Goal: Task Accomplishment & Management: Complete application form

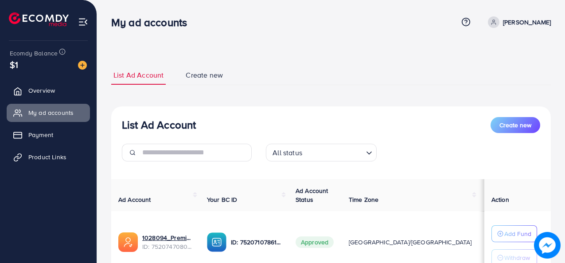
scroll to position [135, 0]
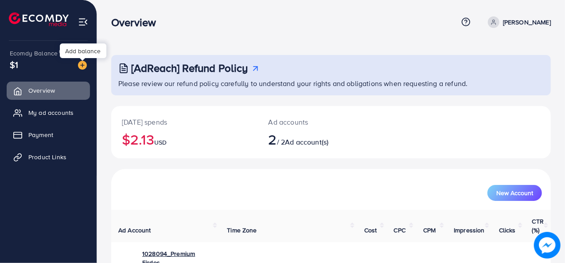
click at [87, 72] on div "Ecomdy Balance $1" at bounding box center [48, 59] width 82 height 37
click at [83, 67] on img at bounding box center [82, 65] width 9 height 9
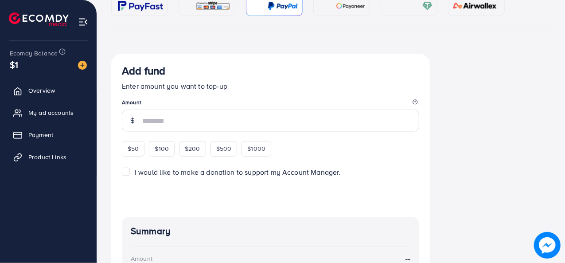
scroll to position [133, 0]
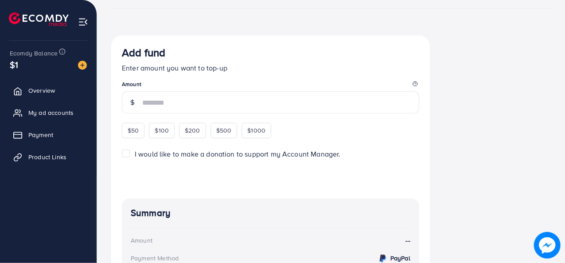
click at [142, 128] on div "$50" at bounding box center [133, 130] width 23 height 15
type input "**"
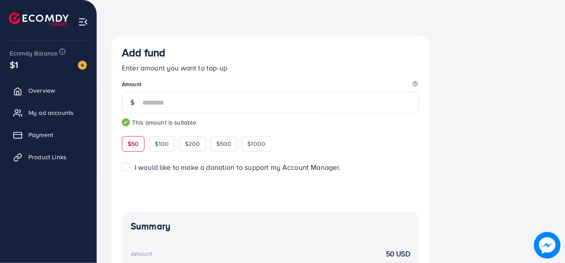
scroll to position [0, 0]
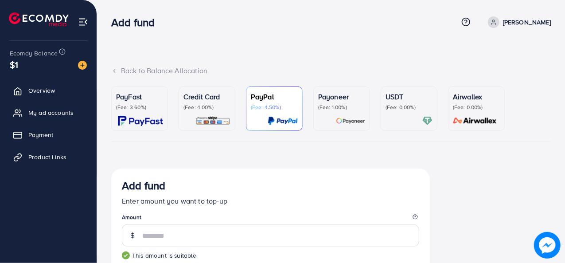
click at [210, 100] on p "Credit Card" at bounding box center [206, 96] width 47 height 11
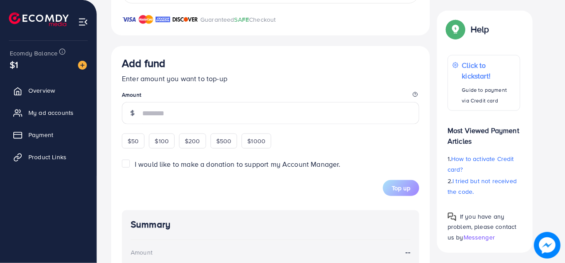
scroll to position [354, 0]
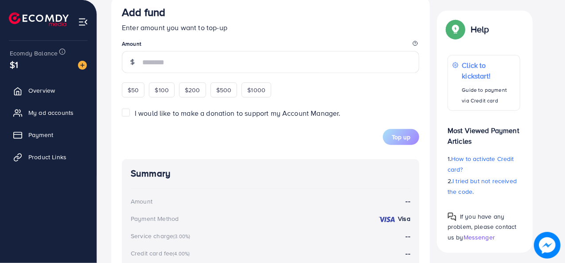
drag, startPoint x: 139, startPoint y: 90, endPoint x: 147, endPoint y: 97, distance: 11.0
click at [140, 90] on div "$50" at bounding box center [133, 89] width 23 height 15
type input "**"
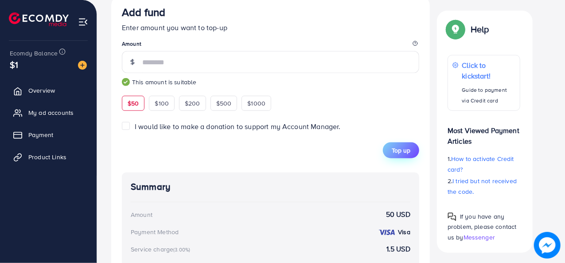
click at [391, 144] on button "Top up" at bounding box center [401, 150] width 36 height 16
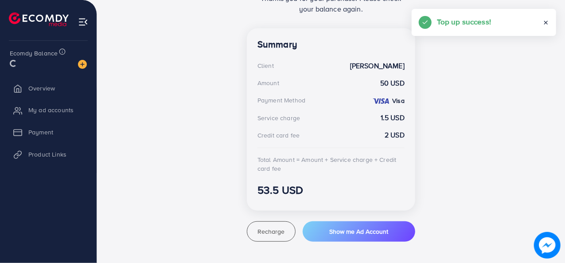
scroll to position [229, 0]
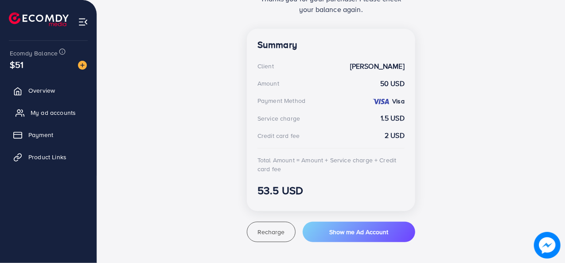
click at [45, 117] on span "My ad accounts" at bounding box center [53, 112] width 45 height 9
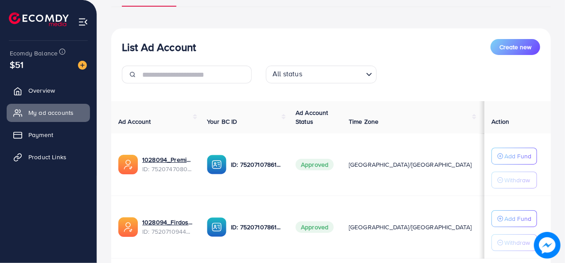
scroll to position [140, 0]
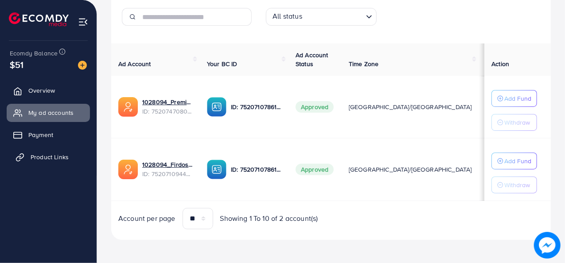
click at [72, 161] on link "Product Links" at bounding box center [48, 157] width 83 height 18
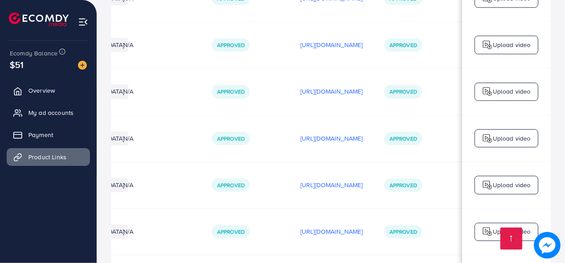
scroll to position [0, 304]
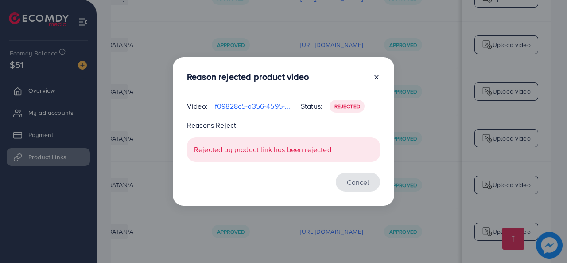
click at [369, 185] on button "Cancel" at bounding box center [358, 181] width 44 height 19
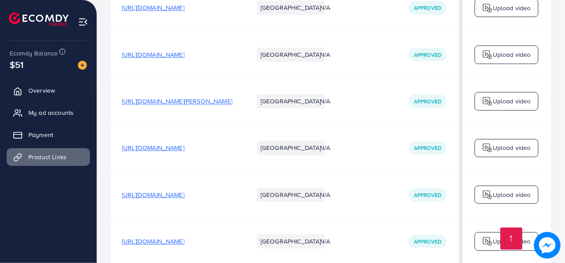
scroll to position [1047, 0]
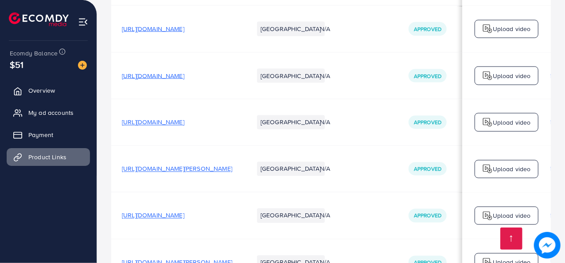
scroll to position [692, 0]
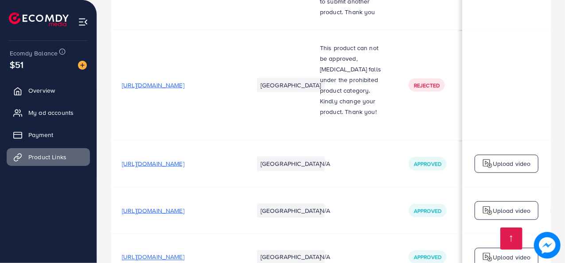
scroll to position [596, 0]
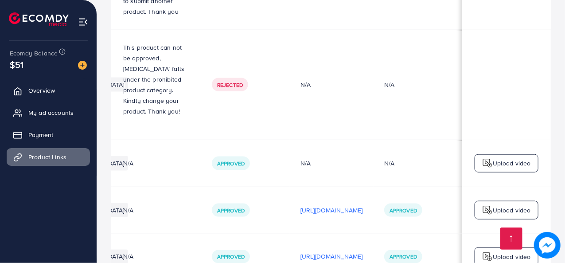
scroll to position [0, 0]
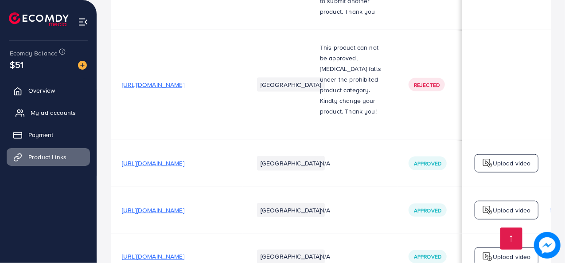
click at [50, 117] on span "My ad accounts" at bounding box center [53, 112] width 45 height 9
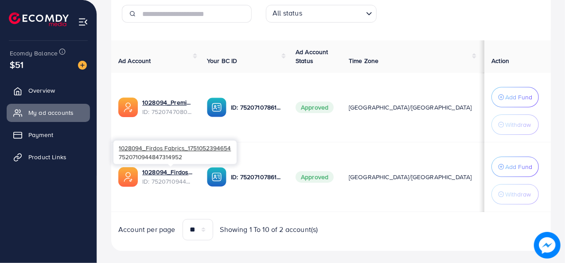
scroll to position [154, 0]
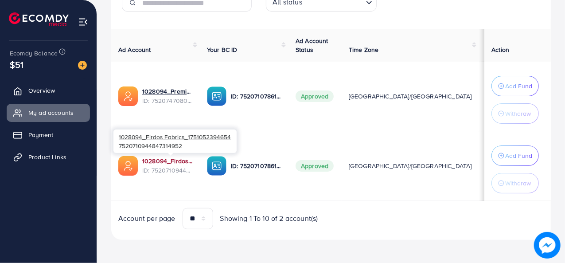
click at [153, 163] on link "1028094_Firdos Fabrics_1751052394654" at bounding box center [167, 160] width 51 height 9
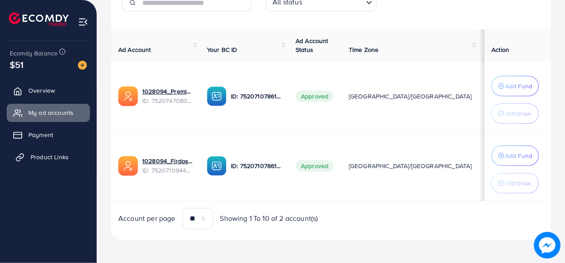
click at [65, 162] on link "Product Links" at bounding box center [48, 157] width 83 height 18
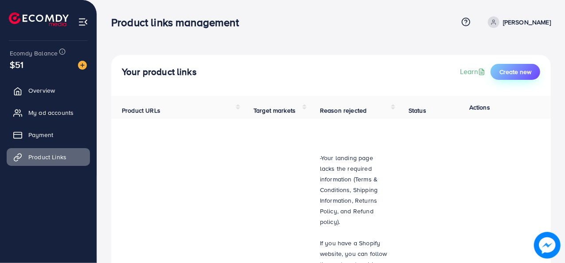
click at [508, 74] on span "Create new" at bounding box center [515, 71] width 32 height 9
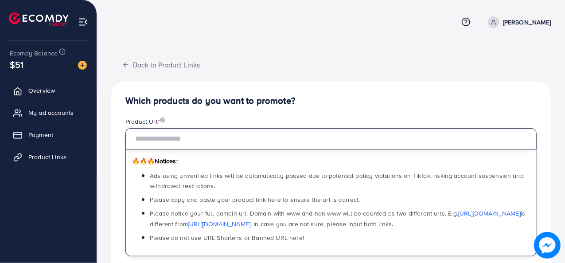
click at [327, 142] on input "text" at bounding box center [330, 138] width 411 height 21
paste input "**********"
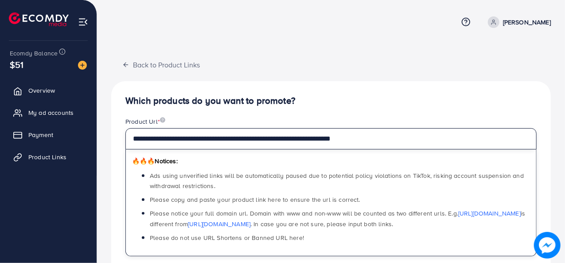
type input "**********"
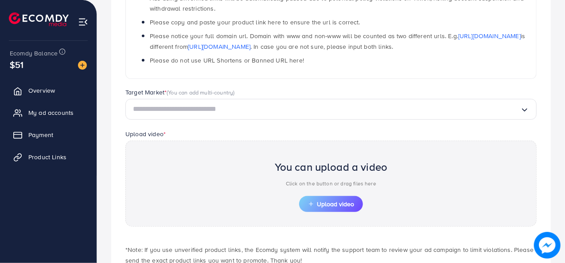
scroll to position [234, 0]
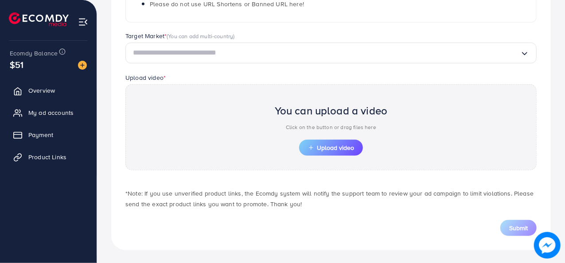
click at [337, 58] on input "Search for option" at bounding box center [326, 53] width 387 height 14
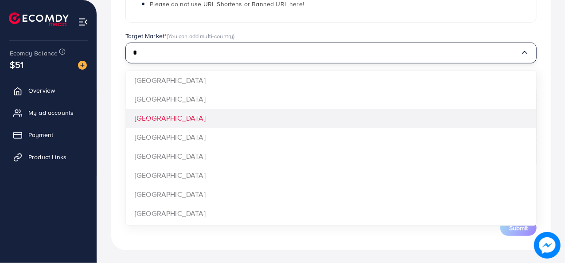
type input "*"
click at [307, 117] on div "**********" at bounding box center [331, 49] width 440 height 402
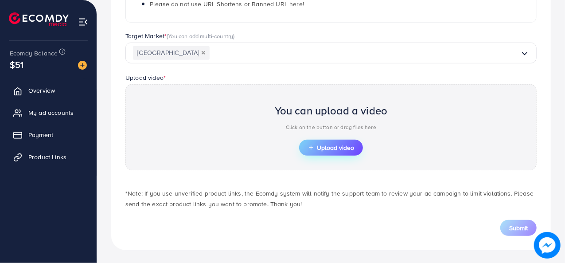
click at [335, 145] on span "Upload video" at bounding box center [331, 147] width 46 height 6
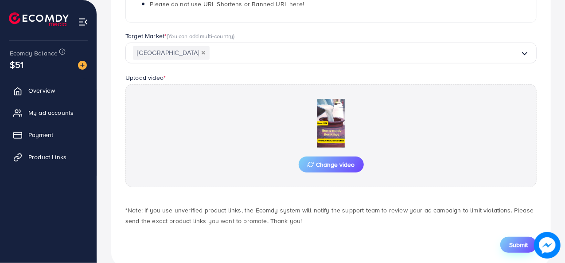
click at [518, 246] on span "Submit" at bounding box center [518, 244] width 19 height 9
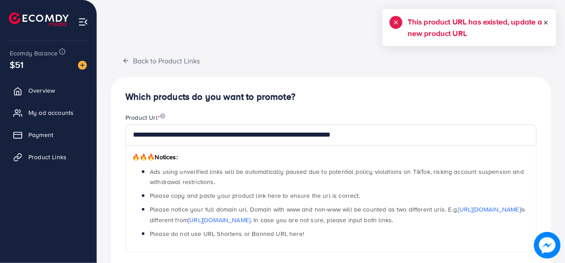
scroll to position [0, 0]
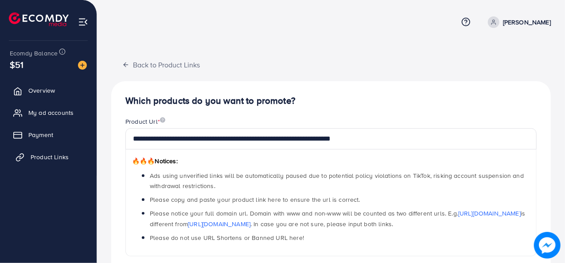
click at [53, 164] on link "Product Links" at bounding box center [48, 157] width 83 height 18
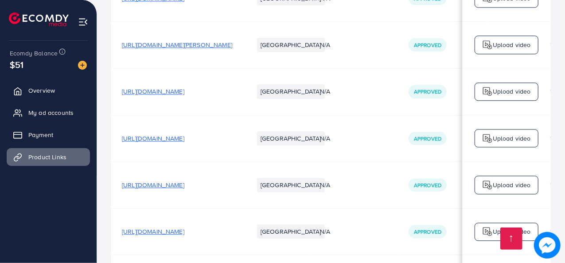
drag, startPoint x: 251, startPoint y: 223, endPoint x: 300, endPoint y: 222, distance: 48.7
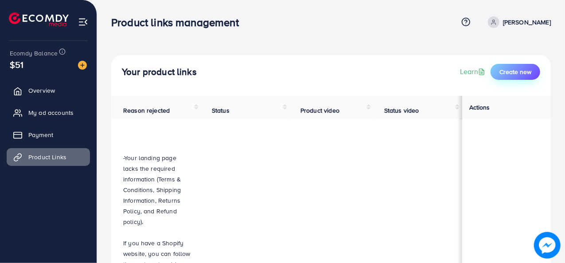
click at [529, 71] on span "Create new" at bounding box center [515, 71] width 32 height 9
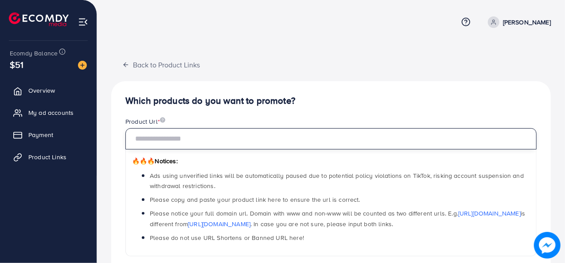
click at [304, 143] on input "text" at bounding box center [330, 138] width 411 height 21
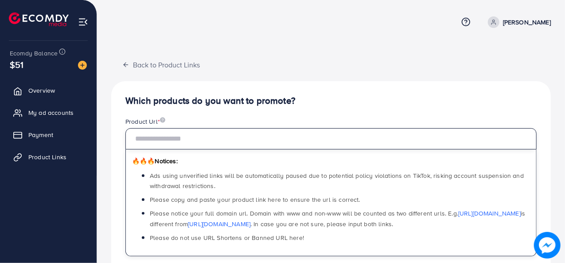
paste input "**********"
type input "**********"
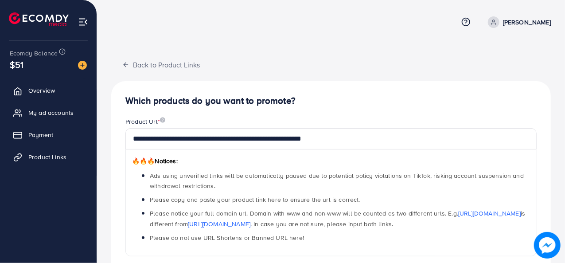
click at [340, 100] on h4 "Which products do you want to promote?" at bounding box center [330, 100] width 411 height 11
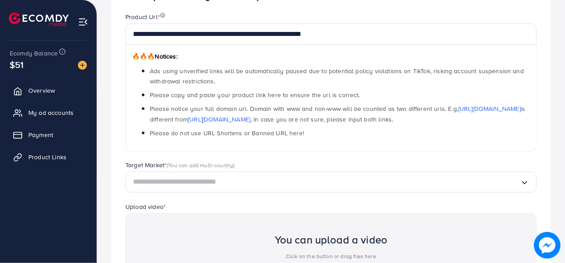
scroll to position [234, 0]
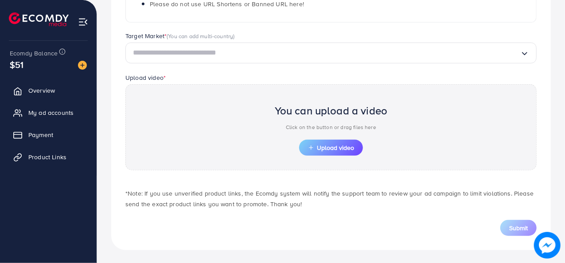
click at [326, 51] on input "Search for option" at bounding box center [326, 53] width 387 height 14
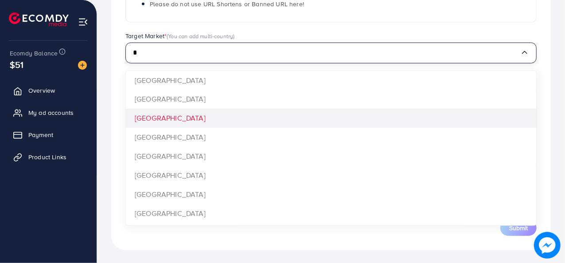
type input "*"
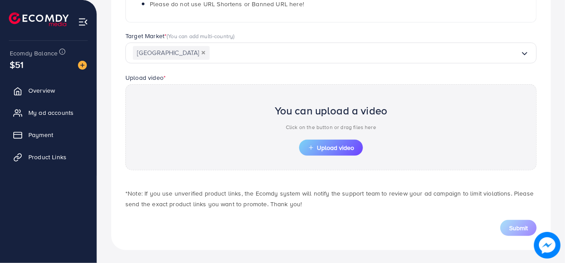
click at [307, 121] on div "**********" at bounding box center [331, 49] width 440 height 402
click at [326, 156] on div "You can upload a video Click on the button or drag files here Upload video" at bounding box center [330, 127] width 411 height 86
click at [322, 152] on button "Upload video" at bounding box center [331, 148] width 64 height 16
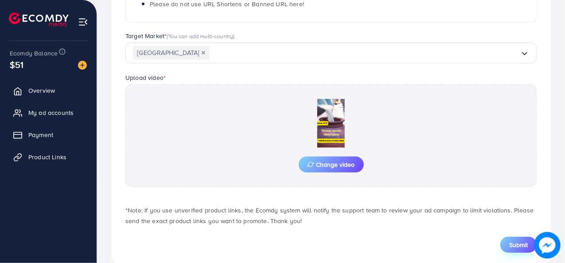
click at [512, 245] on span "Submit" at bounding box center [518, 244] width 19 height 9
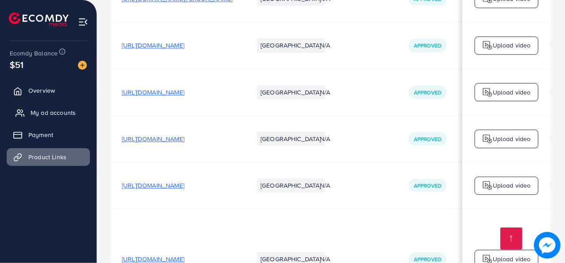
click at [36, 113] on span "My ad accounts" at bounding box center [53, 112] width 45 height 9
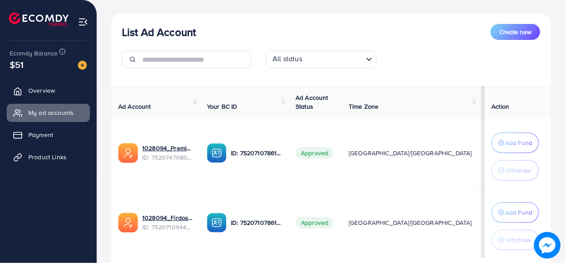
scroll to position [154, 0]
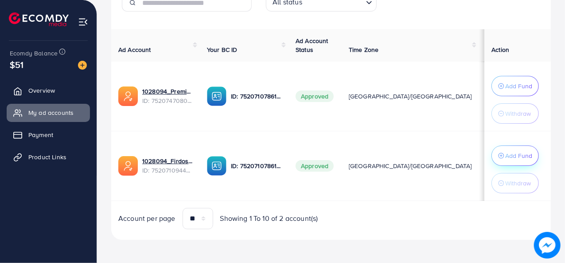
click at [498, 150] on div "Add Fund" at bounding box center [515, 155] width 34 height 11
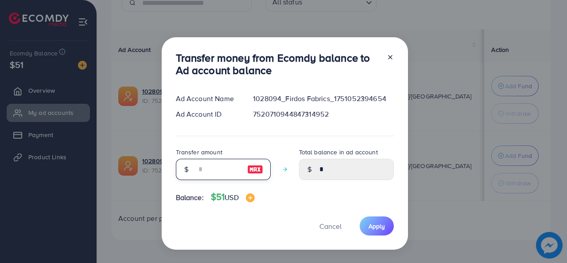
click at [223, 166] on input "number" at bounding box center [218, 169] width 44 height 21
type input "*"
type input "****"
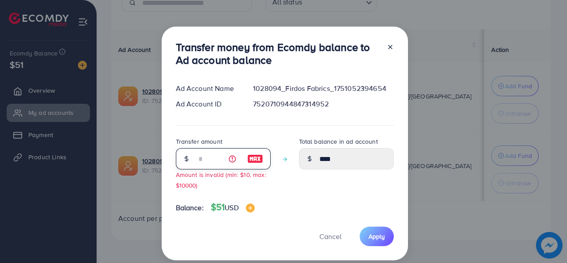
type input "**"
type input "*****"
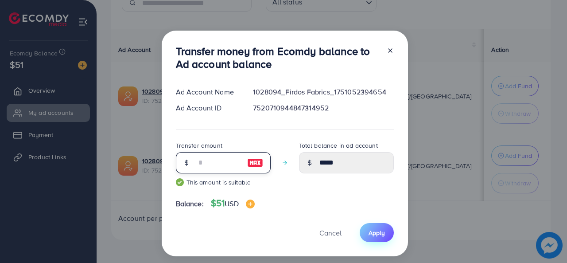
type input "**"
click at [381, 234] on span "Apply" at bounding box center [377, 232] width 16 height 9
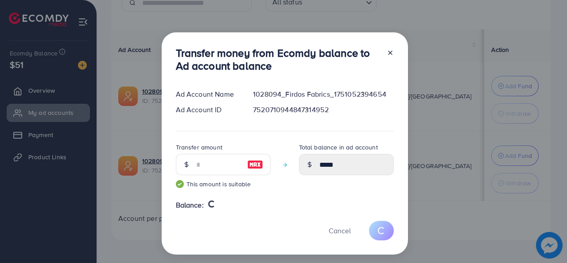
type input "*"
